Goal: Information Seeking & Learning: Learn about a topic

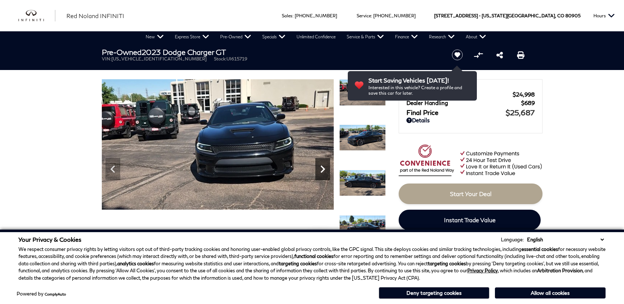
click at [324, 173] on icon "Next" at bounding box center [322, 169] width 15 height 15
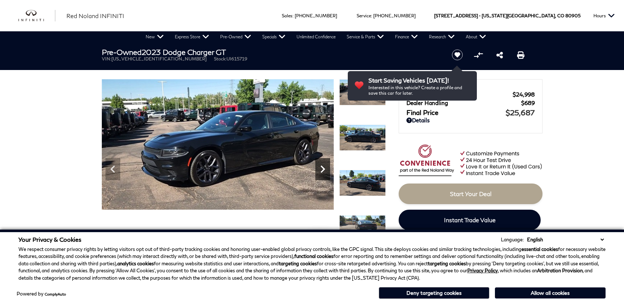
click at [324, 173] on icon "Next" at bounding box center [322, 169] width 15 height 15
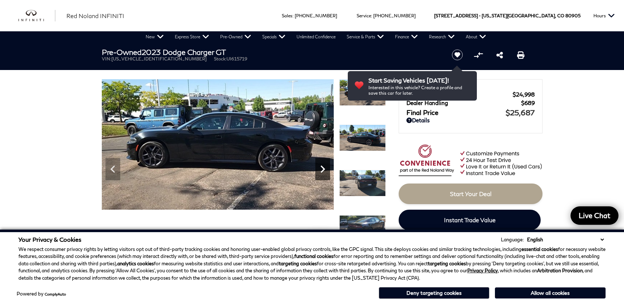
click at [324, 174] on icon "Next" at bounding box center [322, 169] width 15 height 15
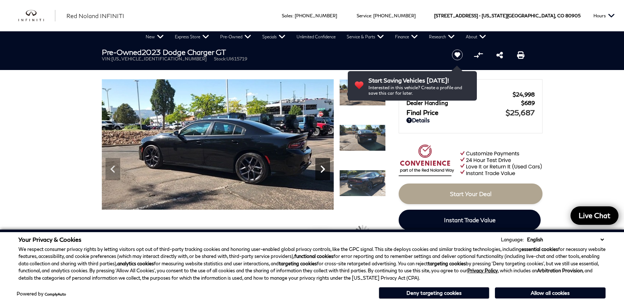
click at [324, 174] on icon "Next" at bounding box center [322, 169] width 15 height 15
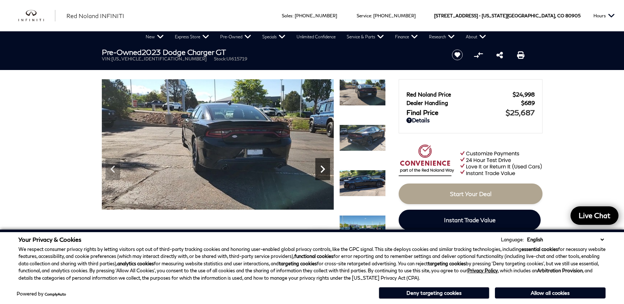
click at [324, 174] on icon "Next" at bounding box center [322, 169] width 15 height 15
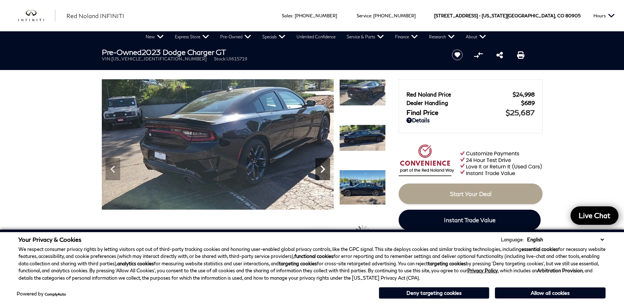
click at [324, 174] on icon "Next" at bounding box center [322, 169] width 15 height 15
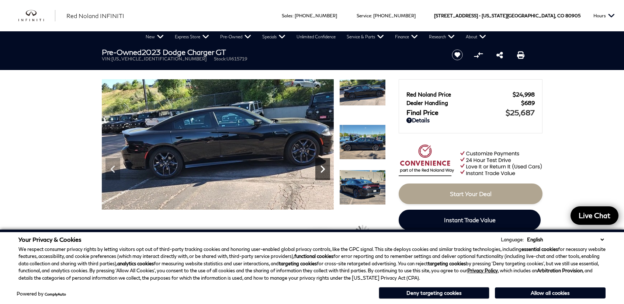
click at [324, 174] on icon "Next" at bounding box center [322, 169] width 15 height 15
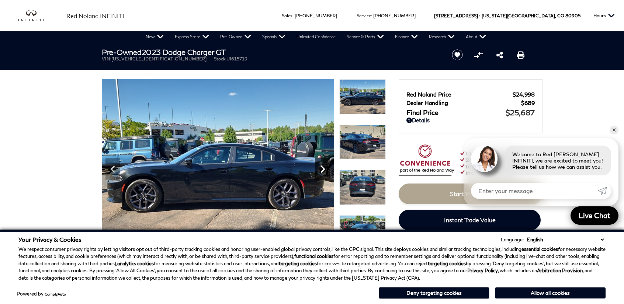
click at [324, 174] on icon "Next" at bounding box center [322, 169] width 15 height 15
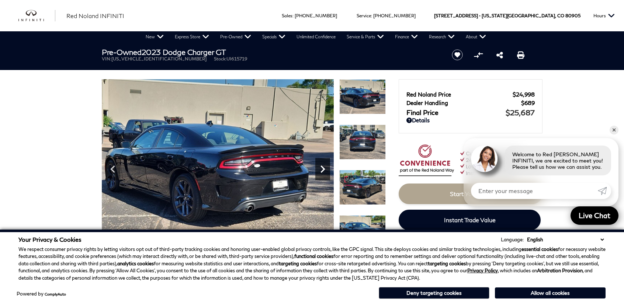
click at [324, 174] on icon "Next" at bounding box center [322, 169] width 15 height 15
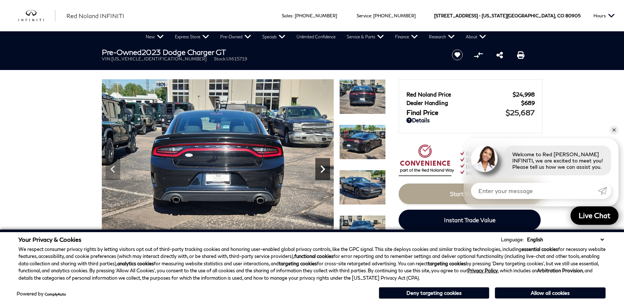
click at [324, 174] on icon "Next" at bounding box center [322, 169] width 15 height 15
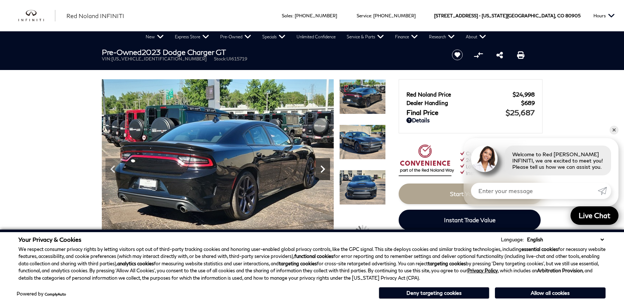
click at [324, 174] on icon "Next" at bounding box center [322, 169] width 15 height 15
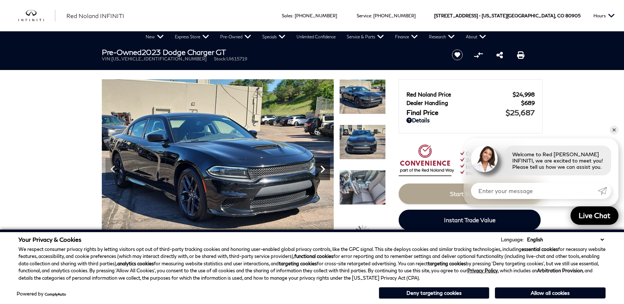
click at [324, 174] on icon "Next" at bounding box center [322, 169] width 15 height 15
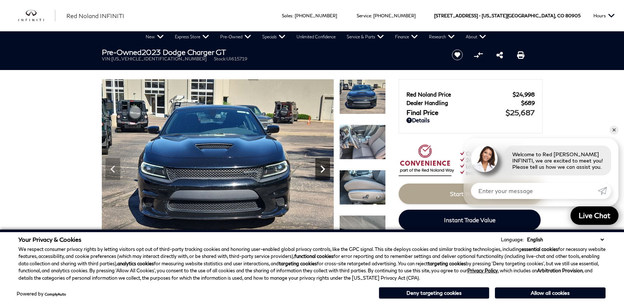
click at [324, 174] on icon "Next" at bounding box center [322, 169] width 15 height 15
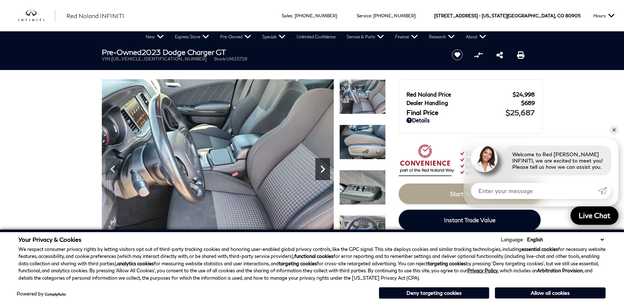
click at [324, 174] on icon "Next" at bounding box center [322, 169] width 15 height 15
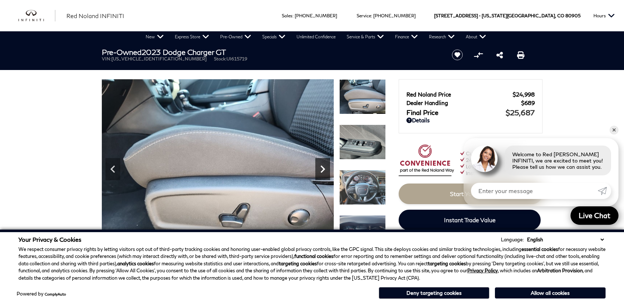
click at [324, 174] on icon "Next" at bounding box center [322, 169] width 15 height 15
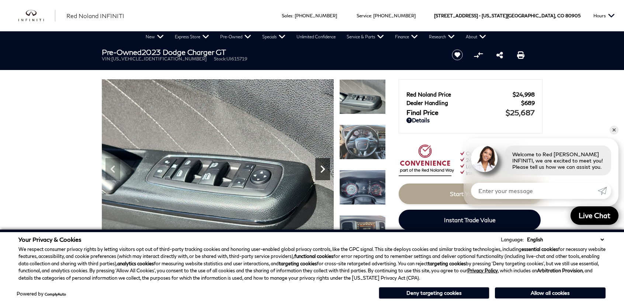
click at [324, 174] on icon "Next" at bounding box center [322, 169] width 15 height 15
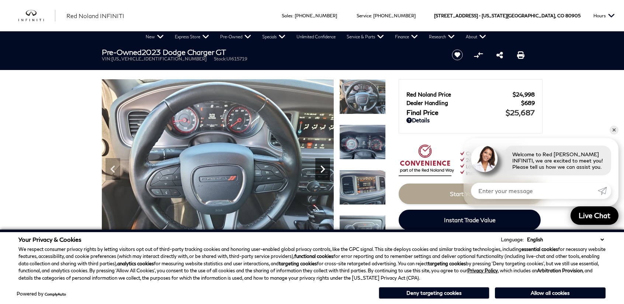
click at [324, 174] on icon "Next" at bounding box center [322, 169] width 15 height 15
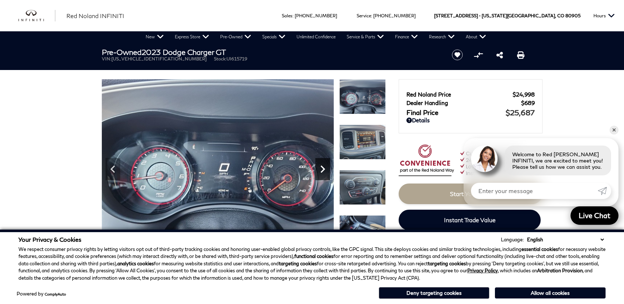
click at [325, 172] on icon "Next" at bounding box center [322, 169] width 15 height 15
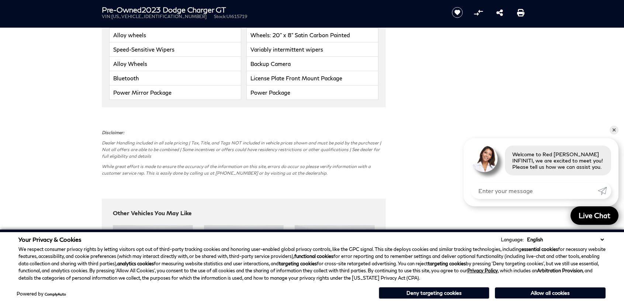
scroll to position [1697, 0]
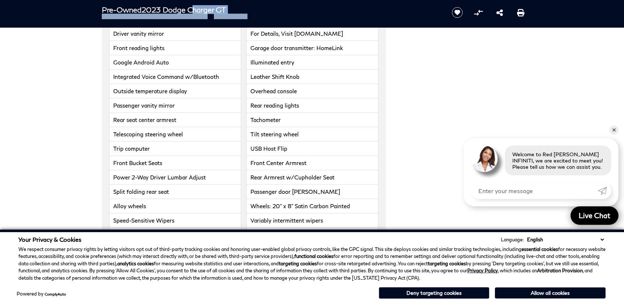
drag, startPoint x: 242, startPoint y: 14, endPoint x: 162, endPoint y: 12, distance: 79.3
click at [190, 8] on div "Pre-Owned 2023 Dodge Charger GT VIN: [US_VEHICLE_IDENTIFICATION_NUMBER] Stock: …" at bounding box center [268, 12] width 354 height 25
drag, startPoint x: 134, startPoint y: 15, endPoint x: 160, endPoint y: 13, distance: 25.9
click at [134, 15] on span "[US_VEHICLE_IDENTIFICATION_NUMBER]" at bounding box center [158, 17] width 95 height 6
click at [189, 13] on h1 "Pre-Owned 2023 Dodge Charger GT" at bounding box center [270, 10] width 337 height 8
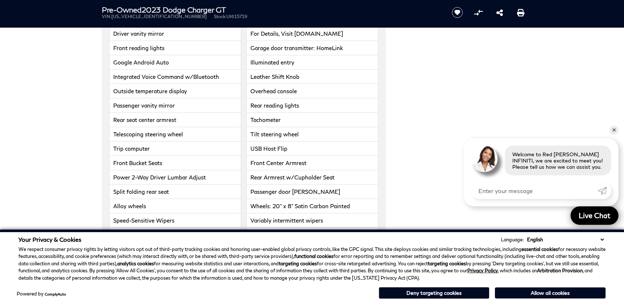
drag, startPoint x: 145, startPoint y: 10, endPoint x: 227, endPoint y: 7, distance: 82.7
click at [227, 7] on h1 "Pre-Owned 2023 Dodge Charger GT" at bounding box center [270, 10] width 337 height 8
copy h1 "2023 Dodge Charger GT"
